Goal: Check status: Check status

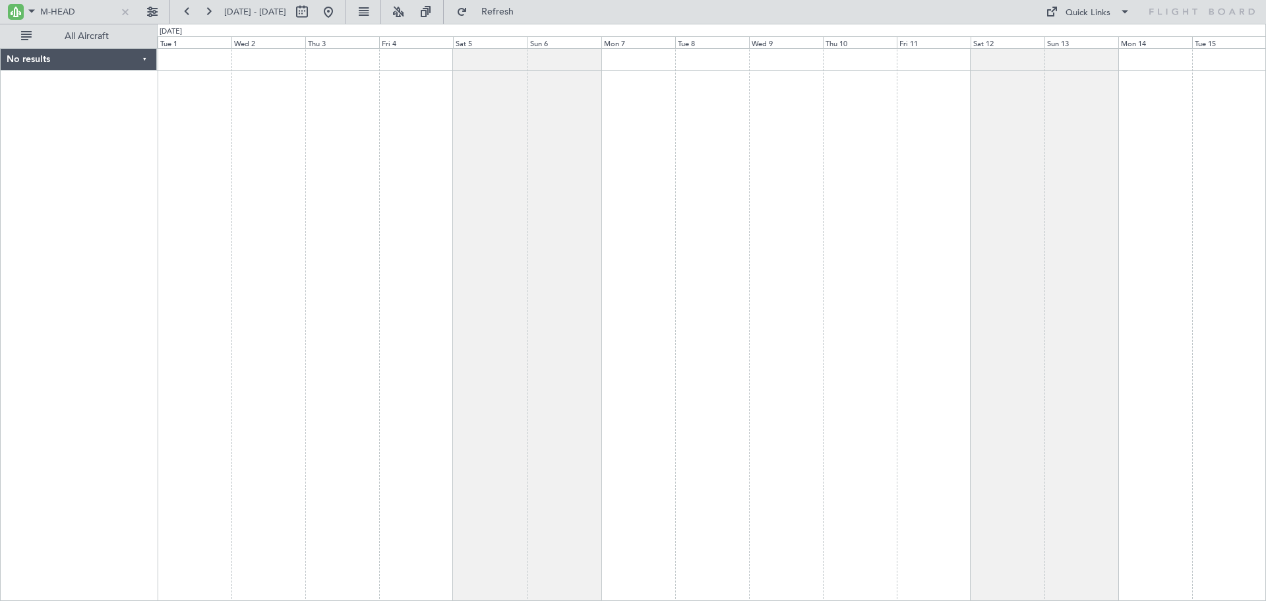
click at [323, 158] on div at bounding box center [711, 324] width 1109 height 553
drag, startPoint x: 72, startPoint y: 7, endPoint x: 90, endPoint y: 11, distance: 18.9
click at [73, 7] on input "M-HEAD" at bounding box center [78, 12] width 76 height 20
drag, startPoint x: 96, startPoint y: 11, endPoint x: 51, endPoint y: 18, distance: 45.4
click at [51, 18] on input "M-HEAD" at bounding box center [78, 12] width 76 height 20
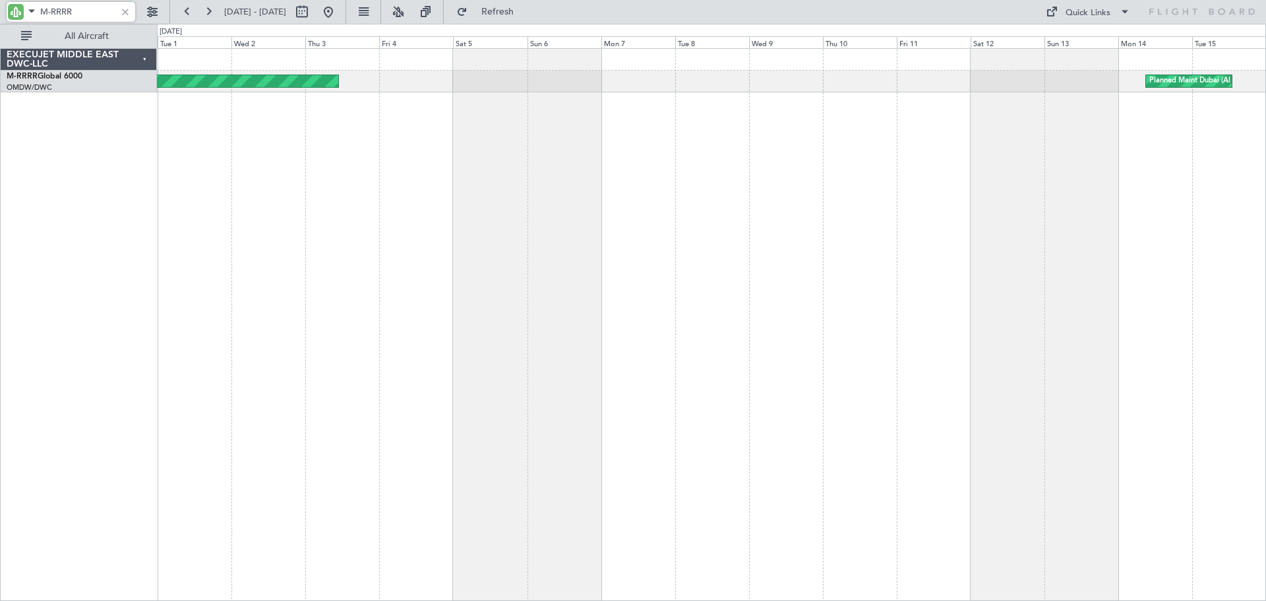
type input "M-RRRR"
click at [313, 13] on button at bounding box center [301, 11] width 21 height 21
select select "7"
select select "2025"
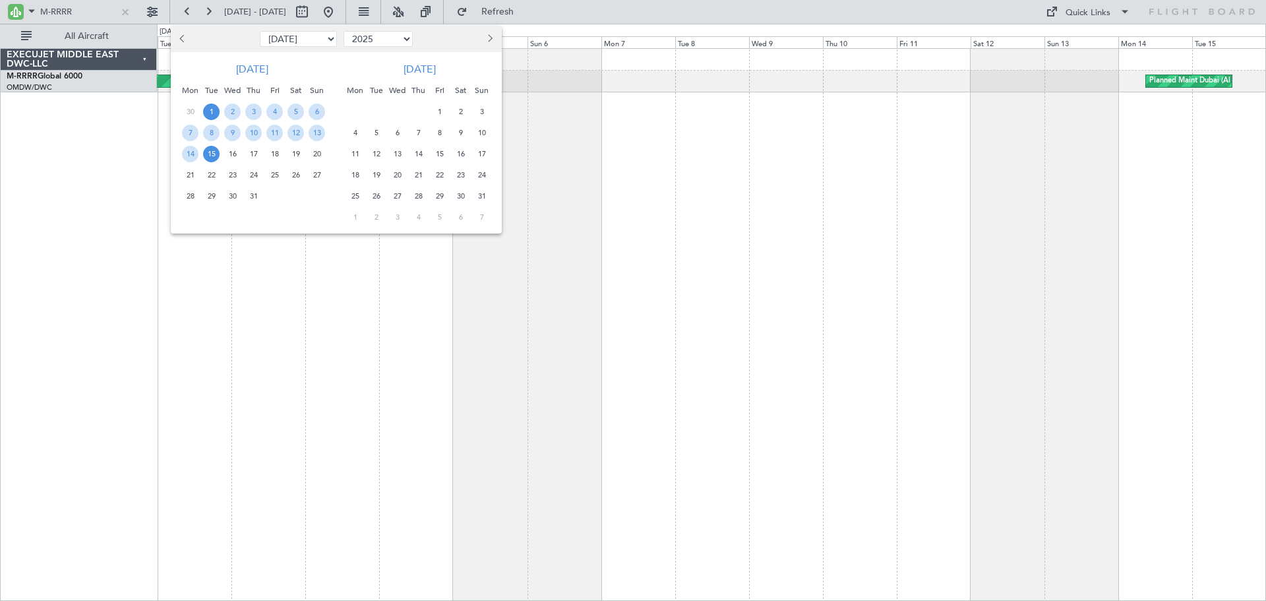
click at [208, 155] on span "15" at bounding box center [211, 154] width 16 height 16
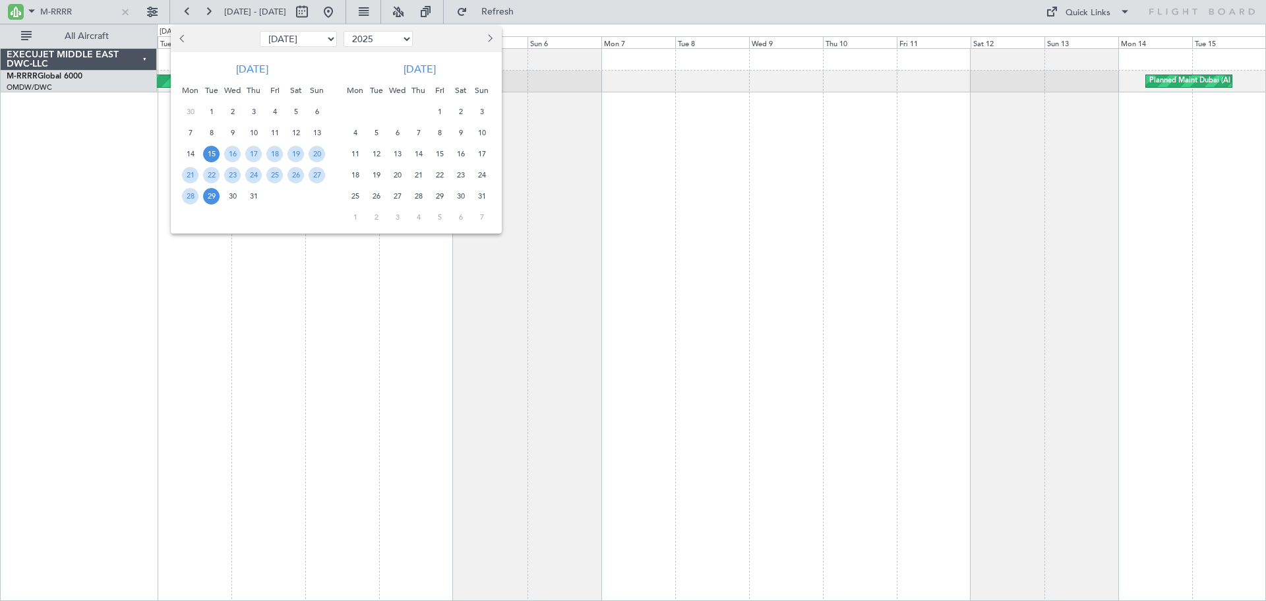
click at [214, 197] on span "29" at bounding box center [211, 196] width 16 height 16
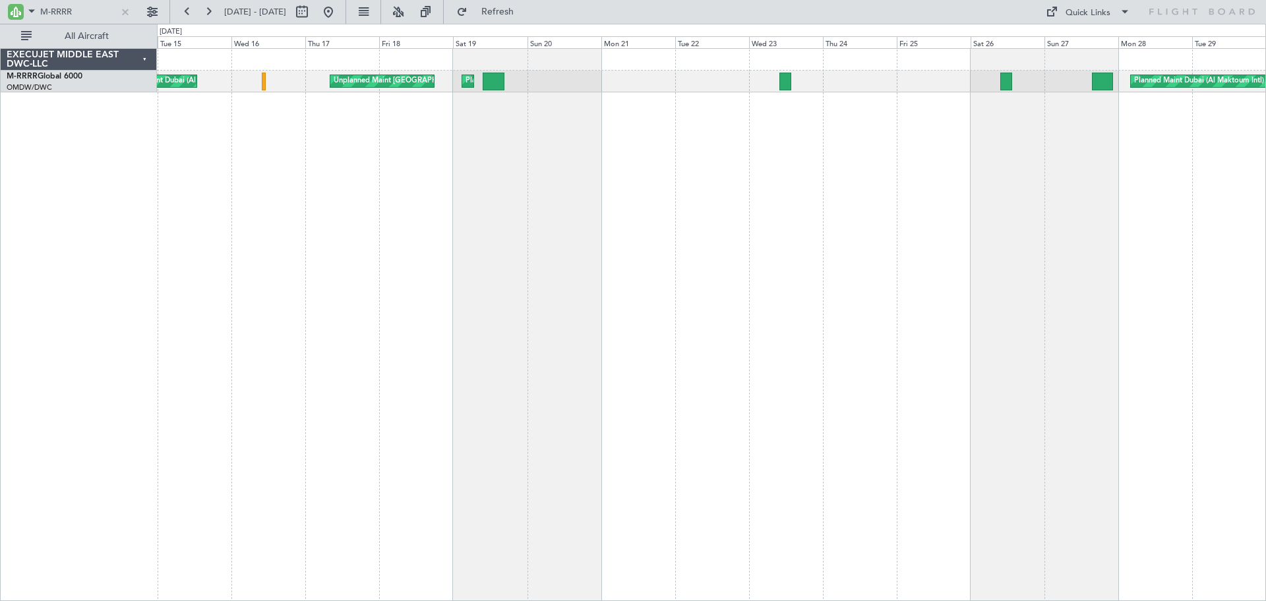
click at [741, 362] on div "Planned Maint Dubai (Al Maktoum Intl) Unplanned Maint [GEOGRAPHIC_DATA] (Al Mak…" at bounding box center [711, 324] width 1109 height 553
drag, startPoint x: 88, startPoint y: 11, endPoint x: 18, endPoint y: 11, distance: 69.9
click at [18, 11] on div "M-RRRR" at bounding box center [71, 12] width 129 height 20
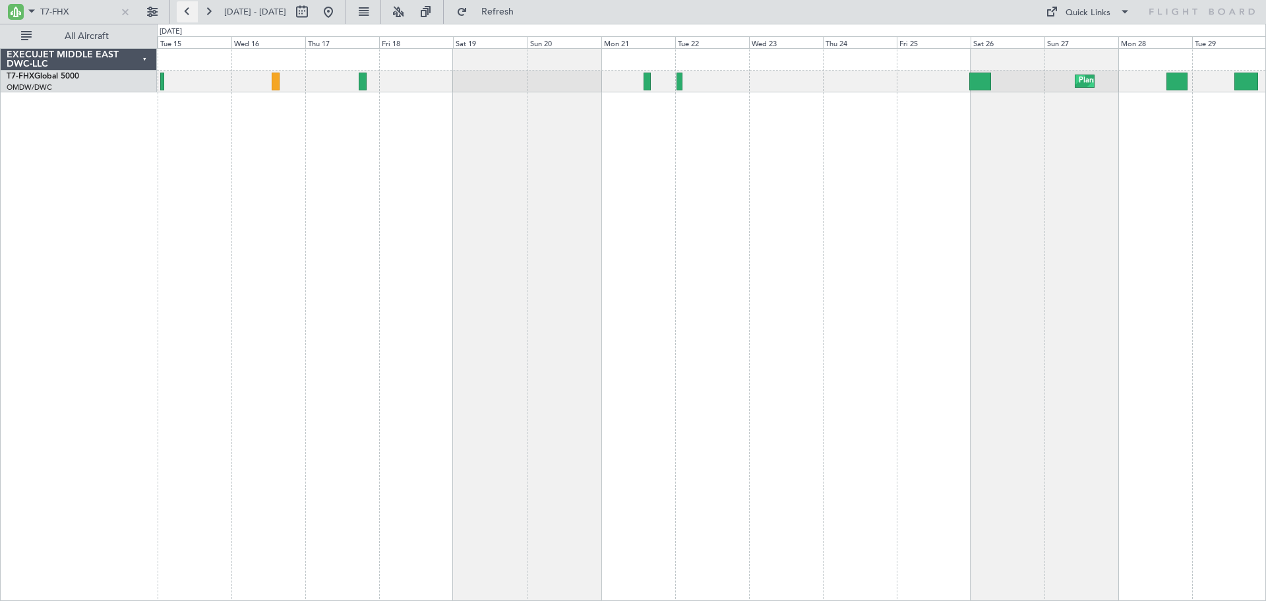
click at [189, 18] on button at bounding box center [187, 11] width 21 height 21
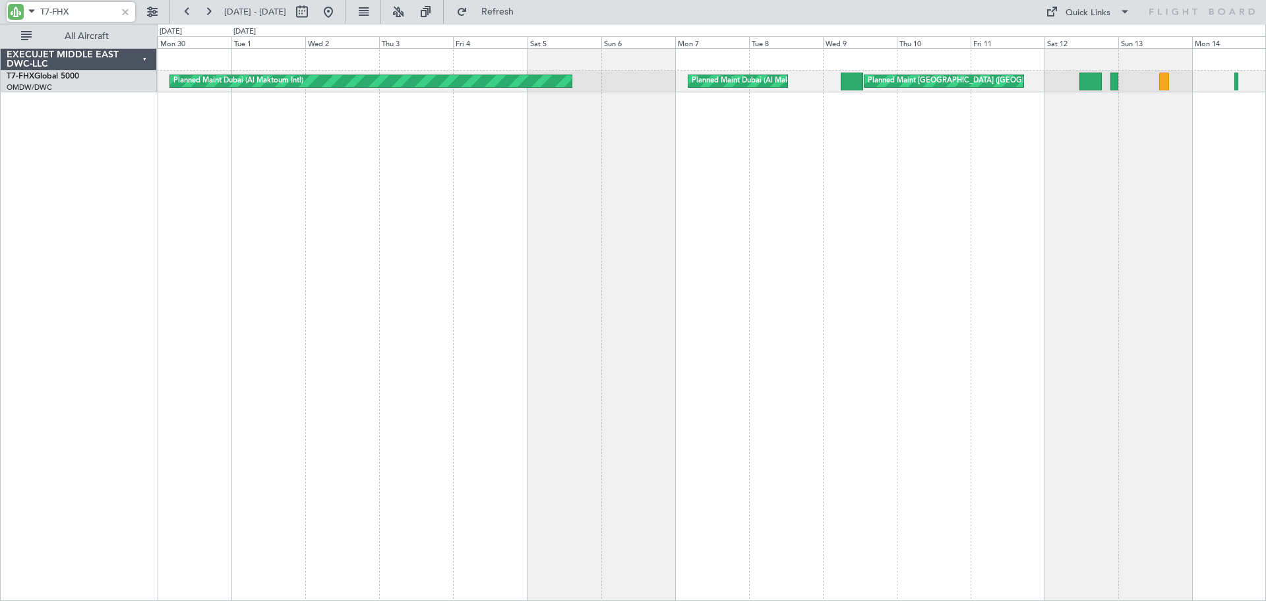
drag, startPoint x: 88, startPoint y: 14, endPoint x: 51, endPoint y: 15, distance: 37.0
click at [51, 15] on input "T7-FHX" at bounding box center [78, 12] width 76 height 20
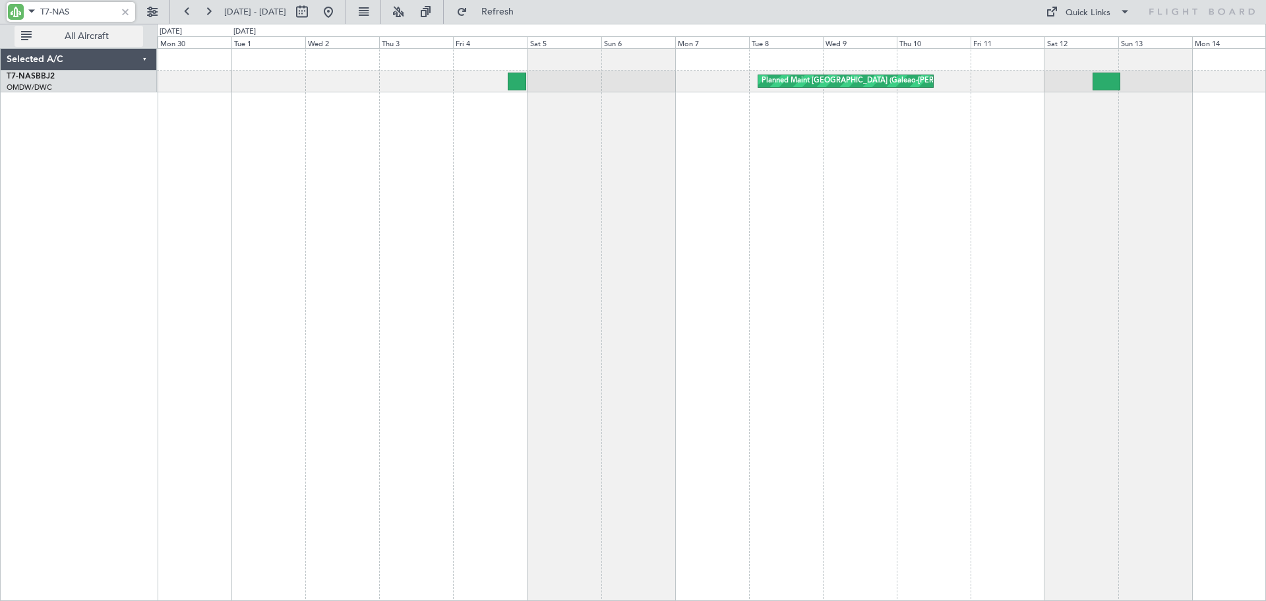
type input "T7-NAS"
click at [180, 16] on button at bounding box center [187, 11] width 21 height 21
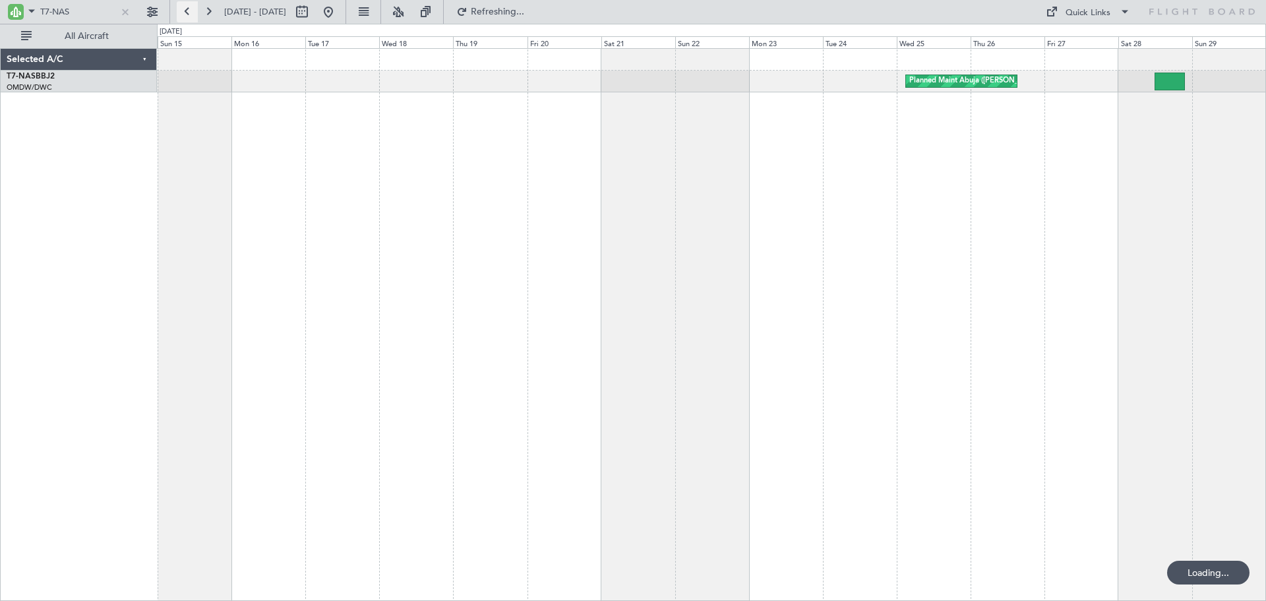
click at [182, 16] on button at bounding box center [187, 11] width 21 height 21
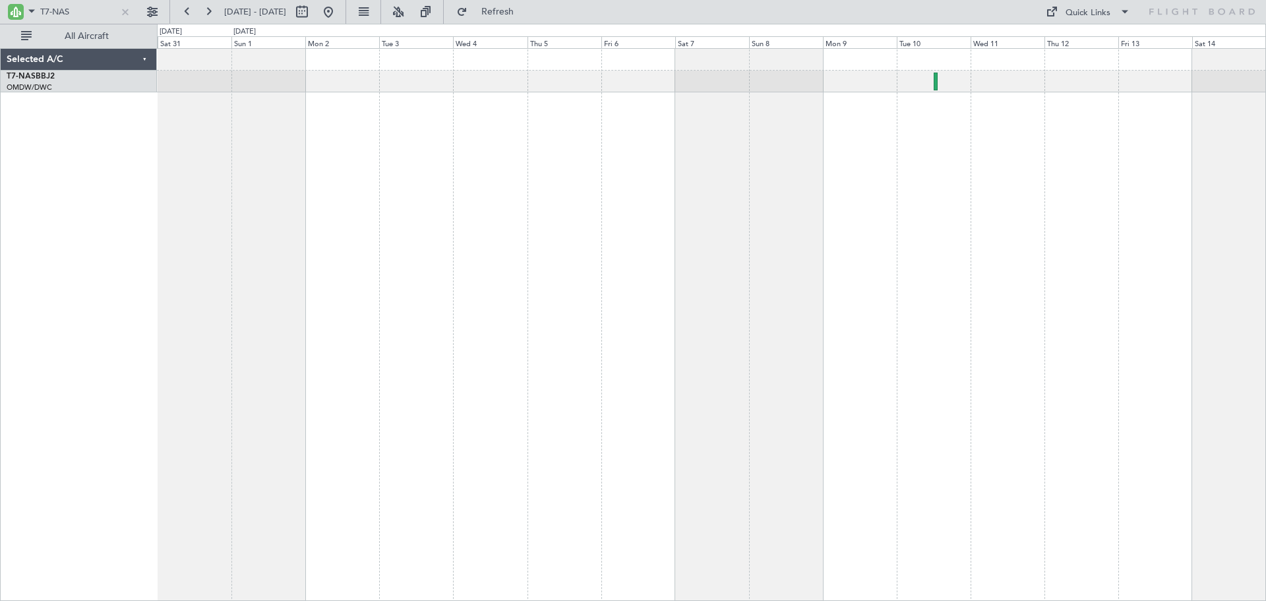
click at [487, 78] on div "Planned Maint Abuja ([PERSON_NAME] Intl)" at bounding box center [711, 82] width 1108 height 22
click at [210, 11] on button at bounding box center [208, 11] width 21 height 21
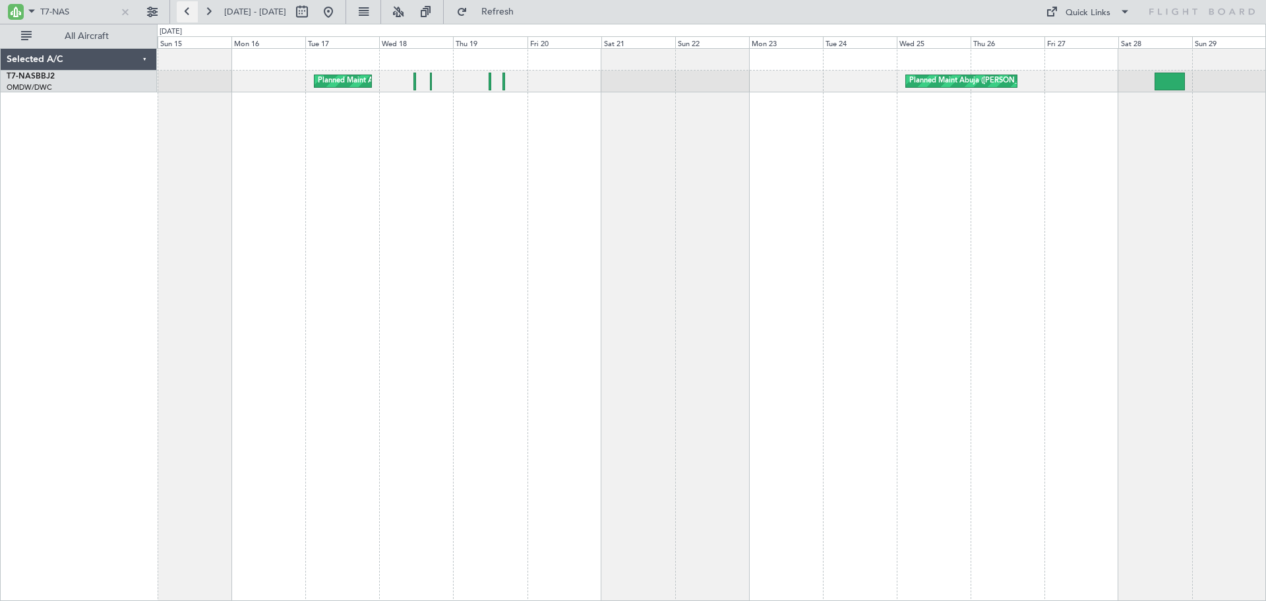
click at [189, 20] on button at bounding box center [187, 11] width 21 height 21
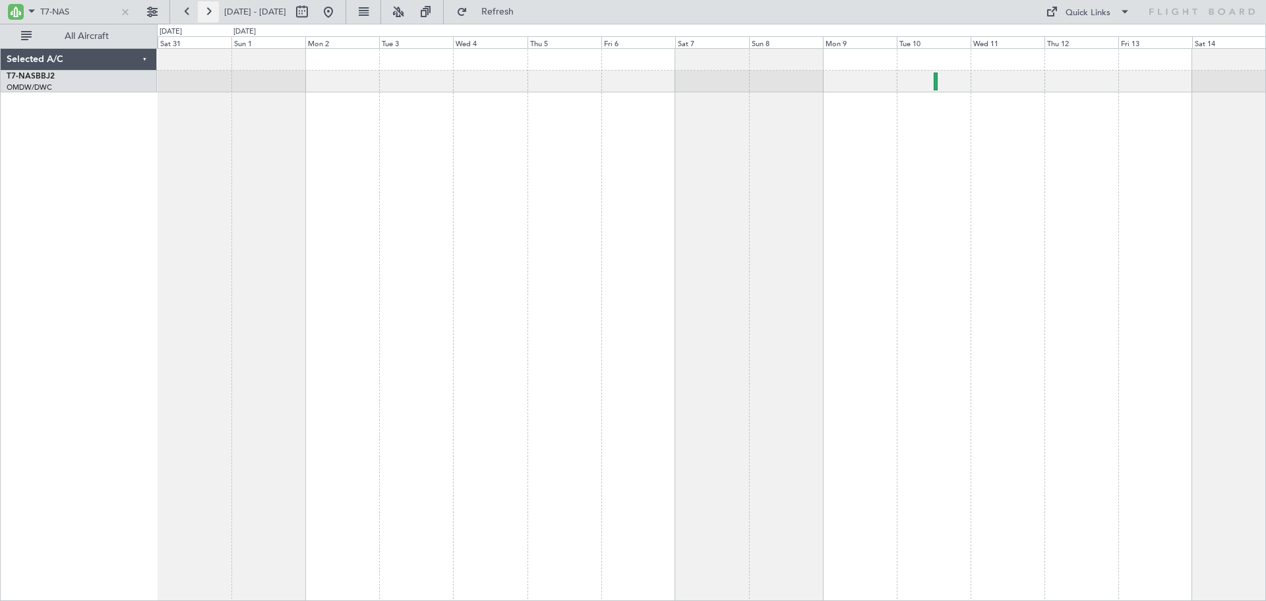
click at [210, 11] on button at bounding box center [208, 11] width 21 height 21
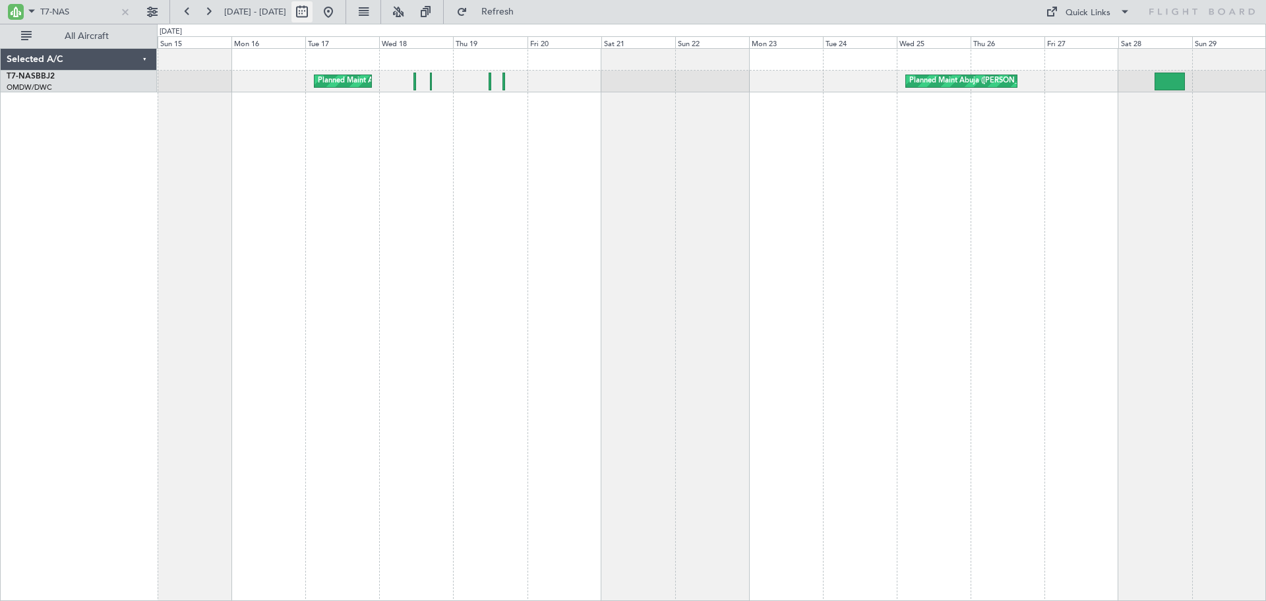
click at [313, 5] on button at bounding box center [301, 11] width 21 height 21
select select "6"
select select "2025"
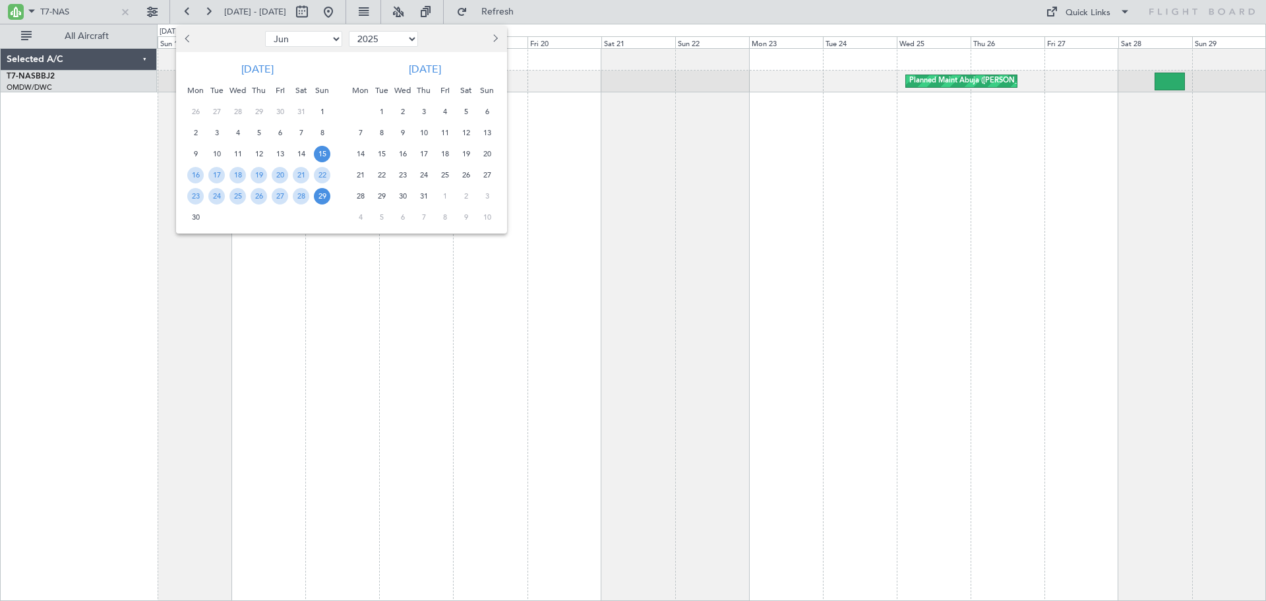
click at [388, 112] on span "1" at bounding box center [381, 112] width 16 height 16
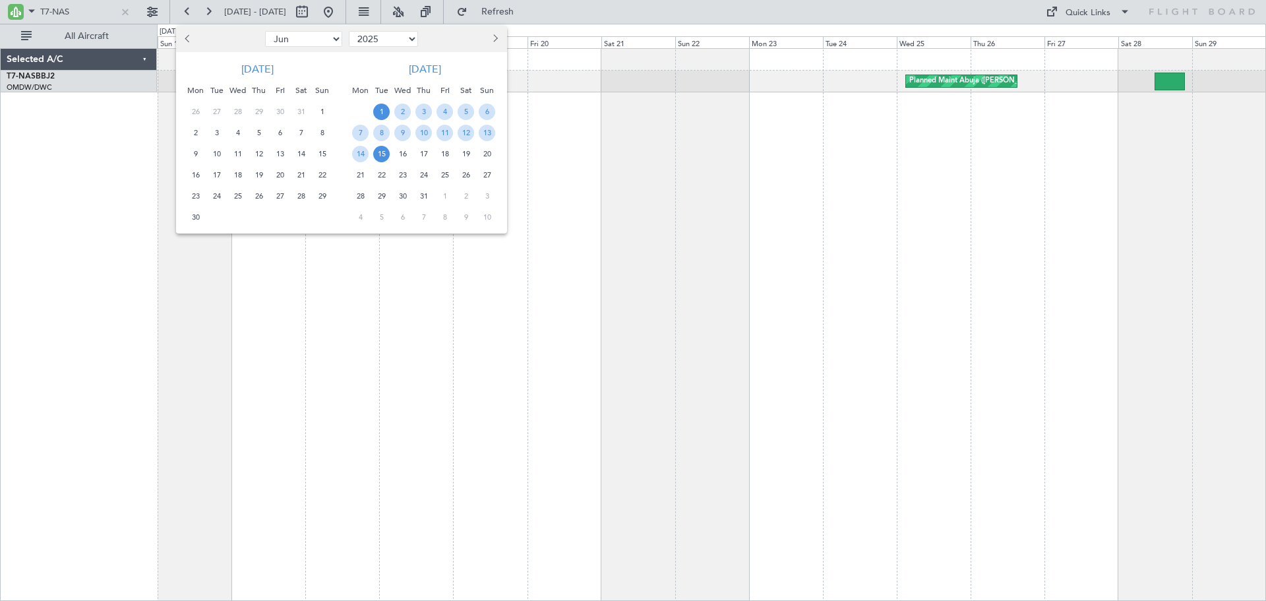
click at [385, 160] on span "15" at bounding box center [381, 154] width 16 height 16
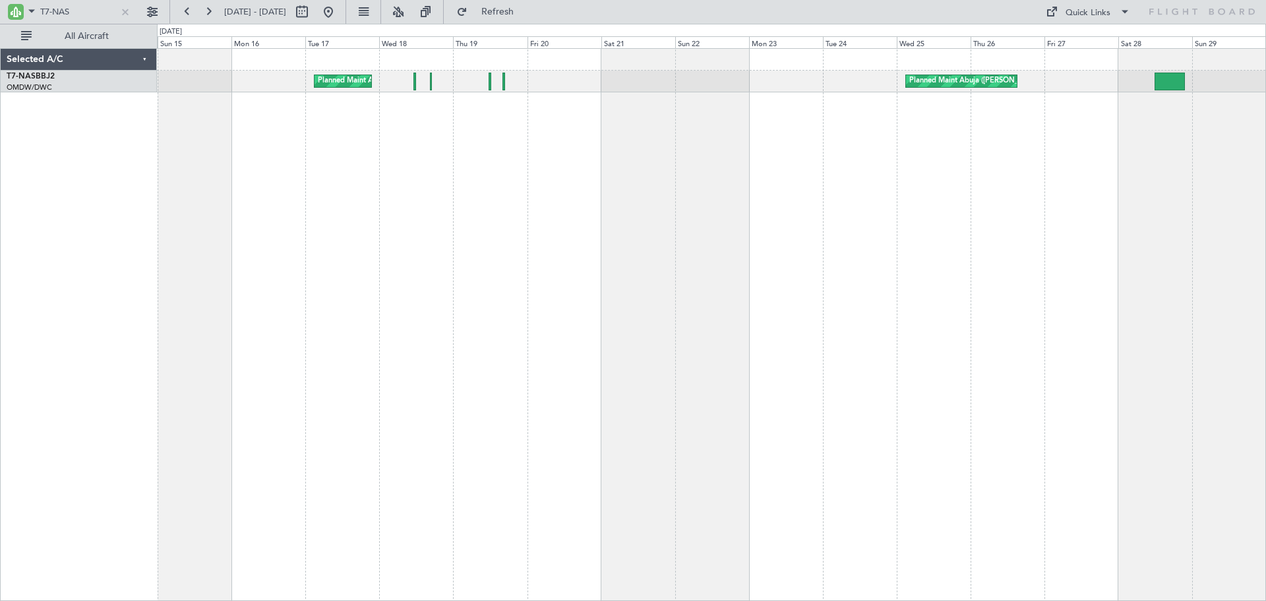
select select "7"
